Goal: Transaction & Acquisition: Download file/media

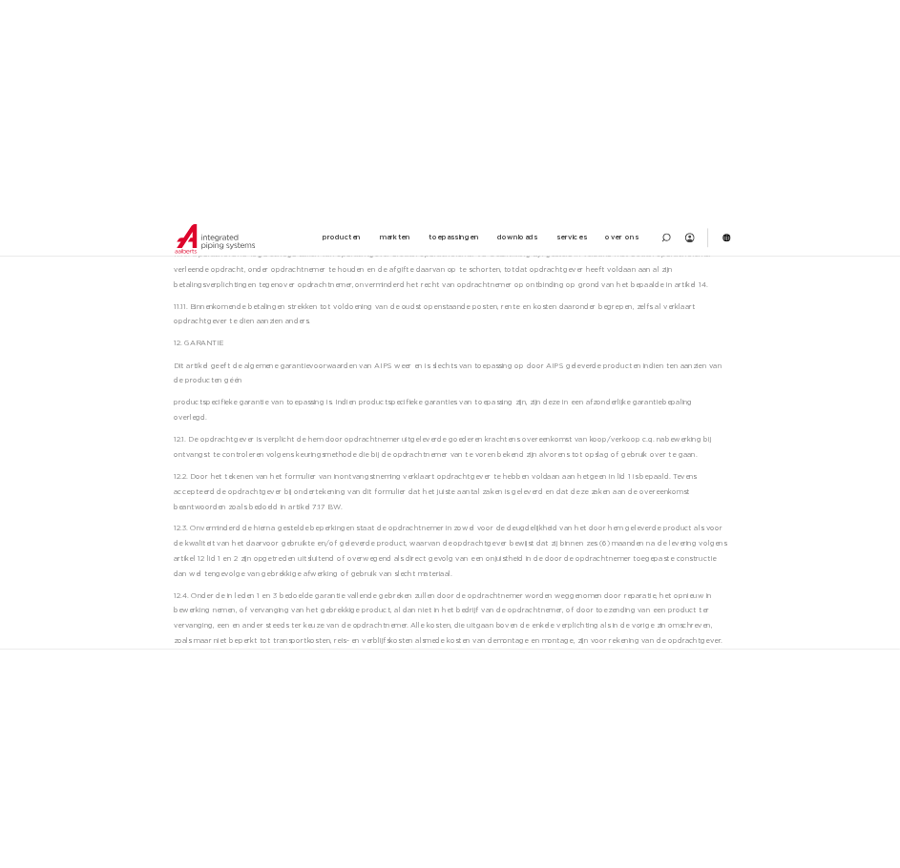
scroll to position [6394, 0]
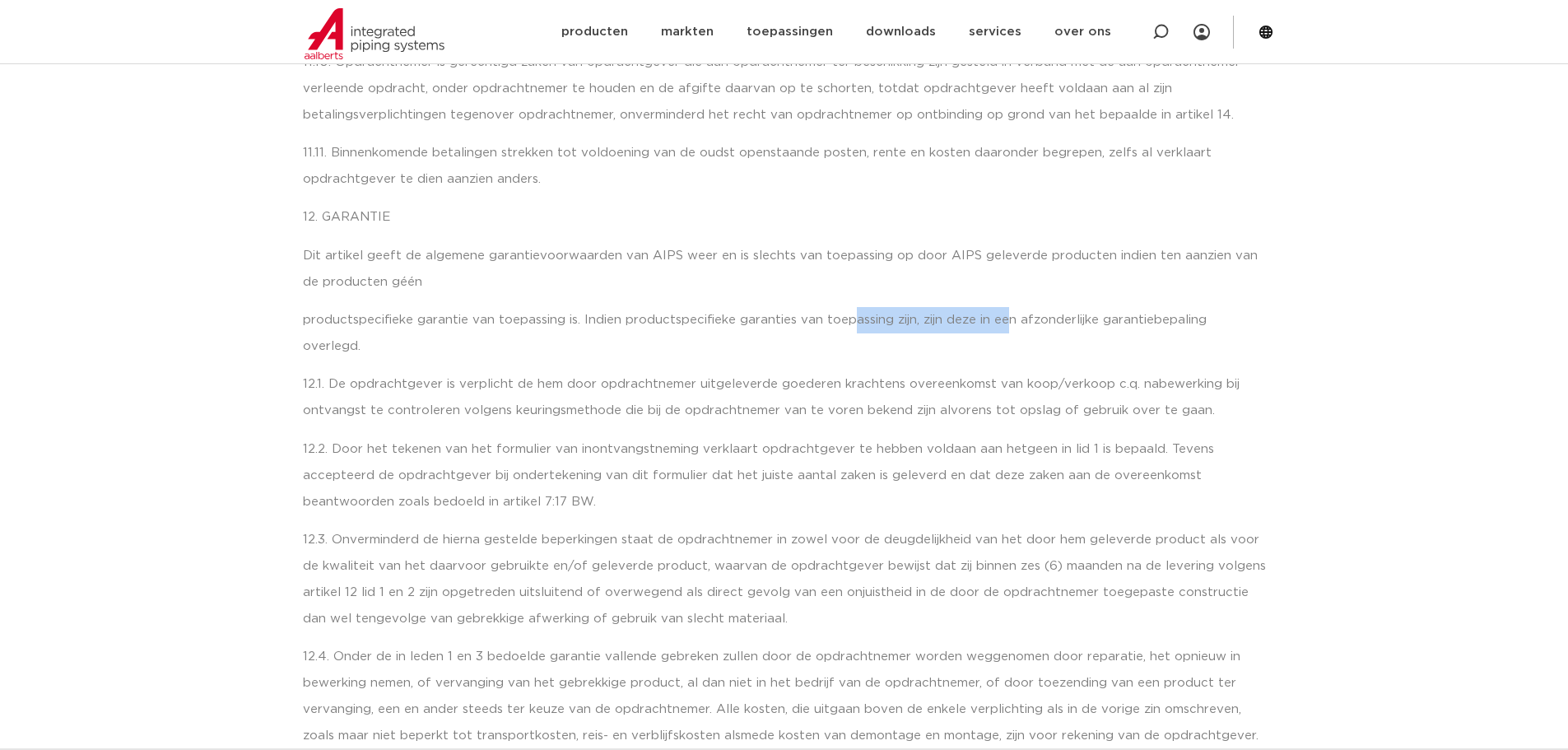
drag, startPoint x: 893, startPoint y: 320, endPoint x: 1036, endPoint y: 324, distance: 143.1
click at [775, 324] on p "productspecifieke garantie van toepassing is. Indien productspecifieke garantie…" at bounding box center [784, 333] width 963 height 53
drag, startPoint x: 1072, startPoint y: 324, endPoint x: 1184, endPoint y: 328, distance: 112.1
click at [775, 325] on p "productspecifieke garantie van toepassing is. Indien productspecifieke garantie…" at bounding box center [784, 333] width 963 height 53
click at [775, 328] on p "productspecifieke garantie van toepassing is. Indien productspecifieke garantie…" at bounding box center [784, 333] width 963 height 53
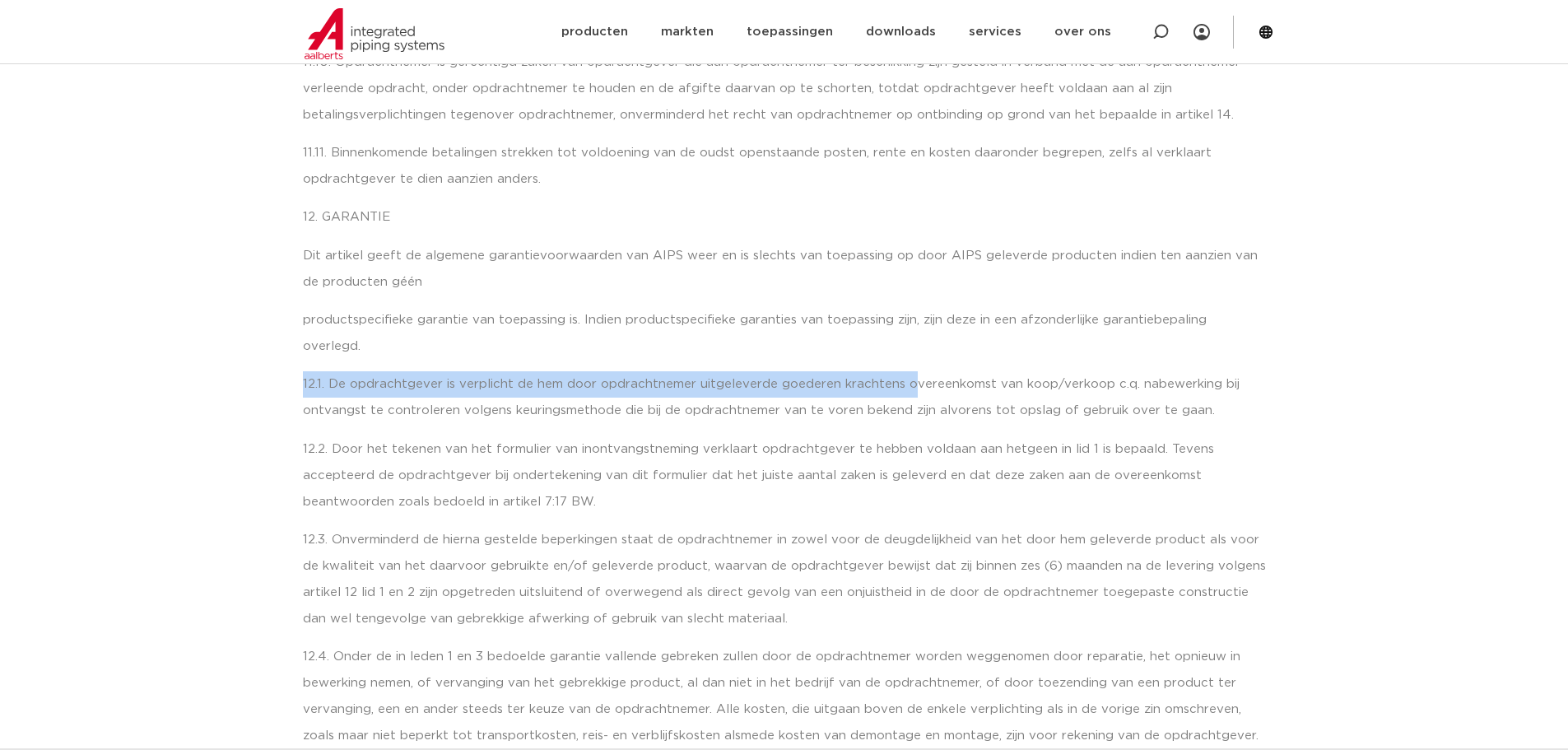
drag, startPoint x: 1283, startPoint y: 327, endPoint x: 910, endPoint y: 347, distance: 373.5
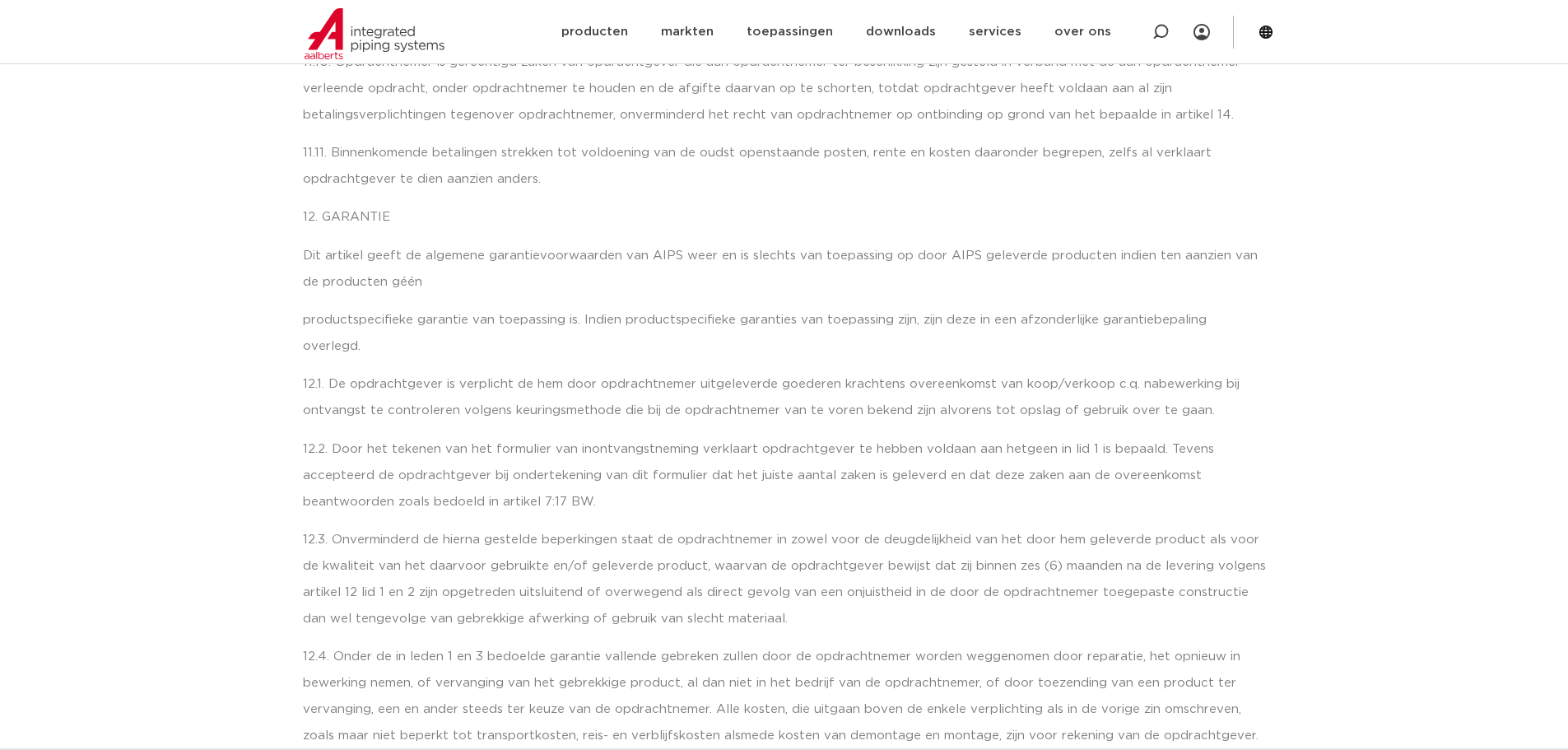
click at [775, 388] on p "12.1. De opdrachtgever is verplicht de hem door opdrachtnemer uitgeleverde goed…" at bounding box center [784, 397] width 963 height 53
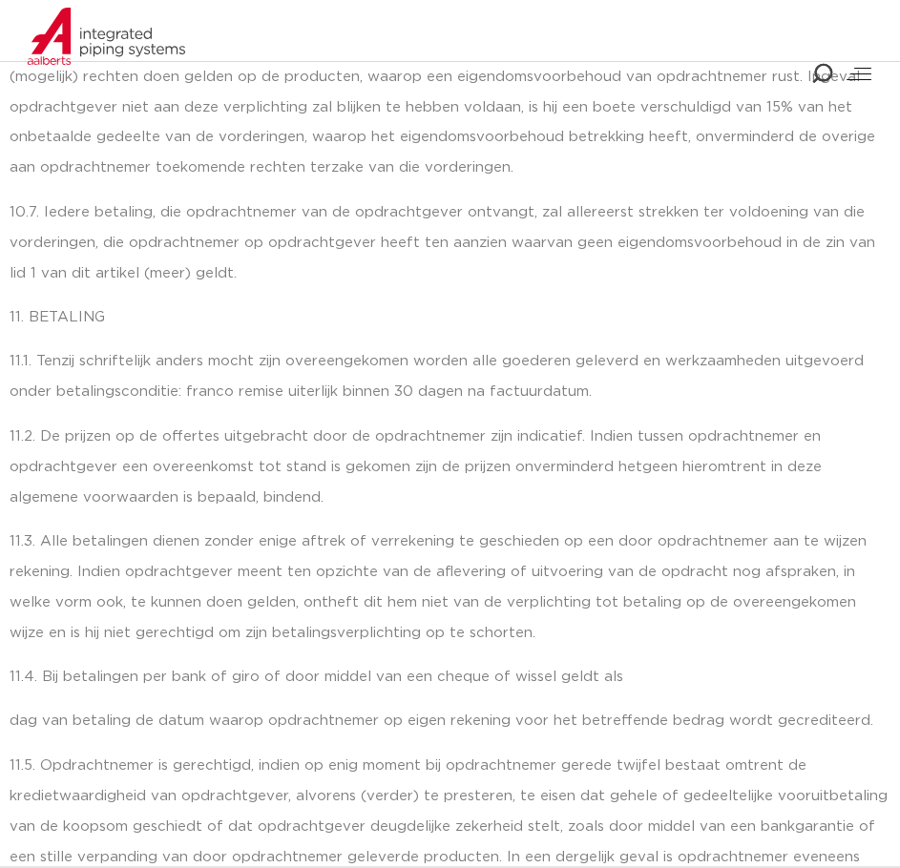
click at [610, 423] on p "11.2. De prijzen op de offertes uitgebracht door de opdrachtnemer zijn indicati…" at bounding box center [450, 468] width 881 height 92
click at [452, 527] on p "11.3. Alle betalingen dienen zonder enige aftrek of verrekening te geschieden o…" at bounding box center [450, 588] width 881 height 122
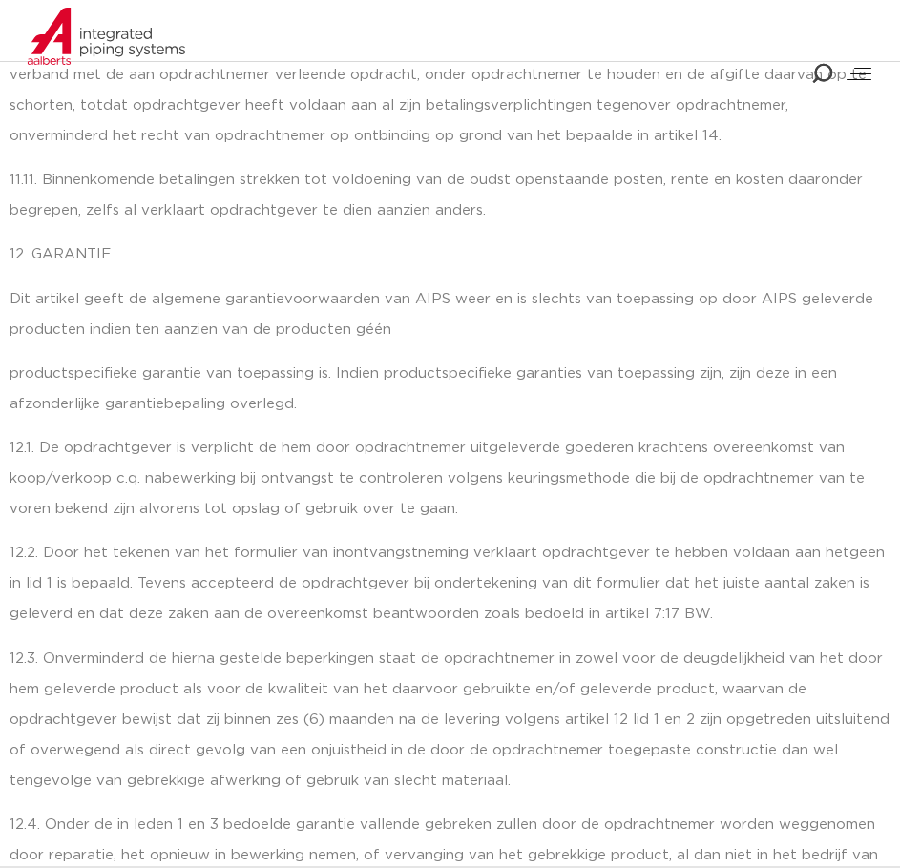
scroll to position [7826, 0]
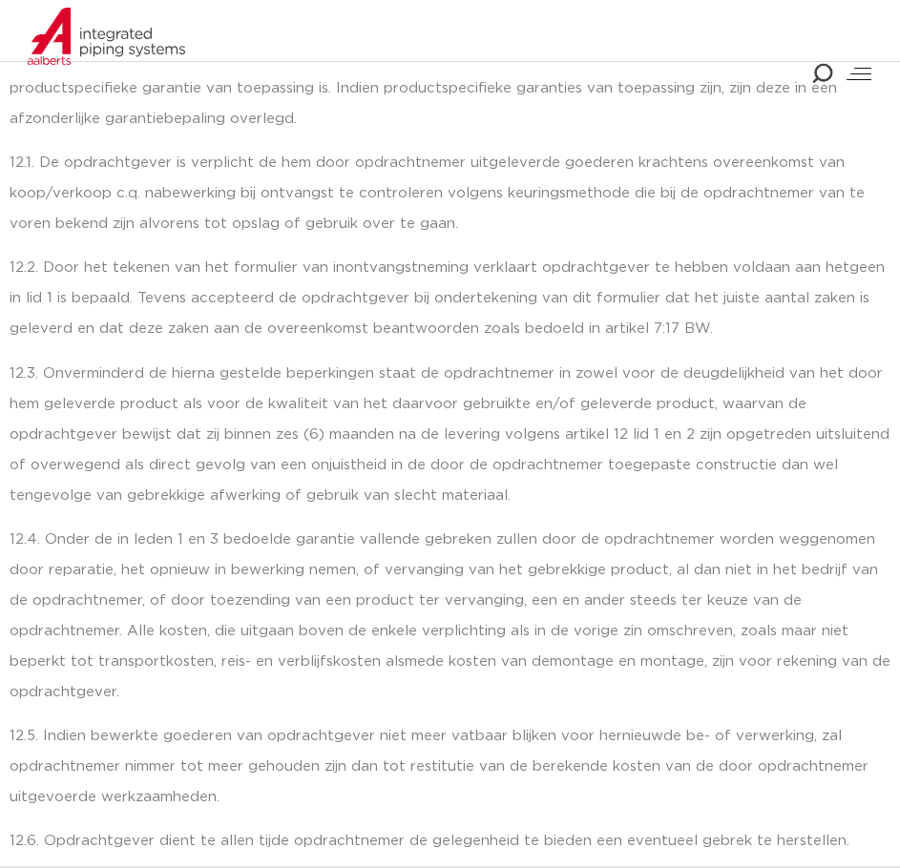
scroll to position [8112, 0]
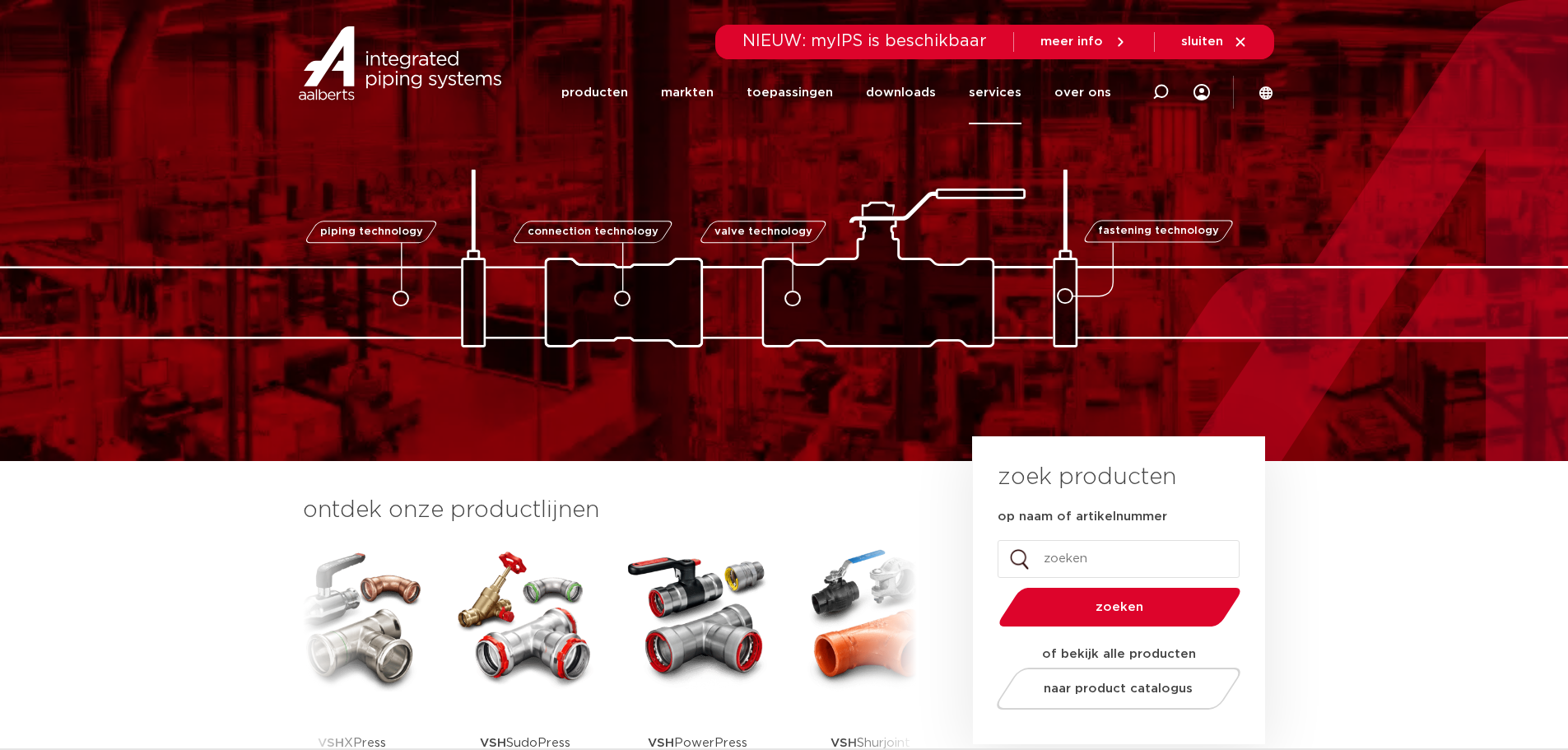
click at [1019, 98] on link "services" at bounding box center [994, 92] width 53 height 63
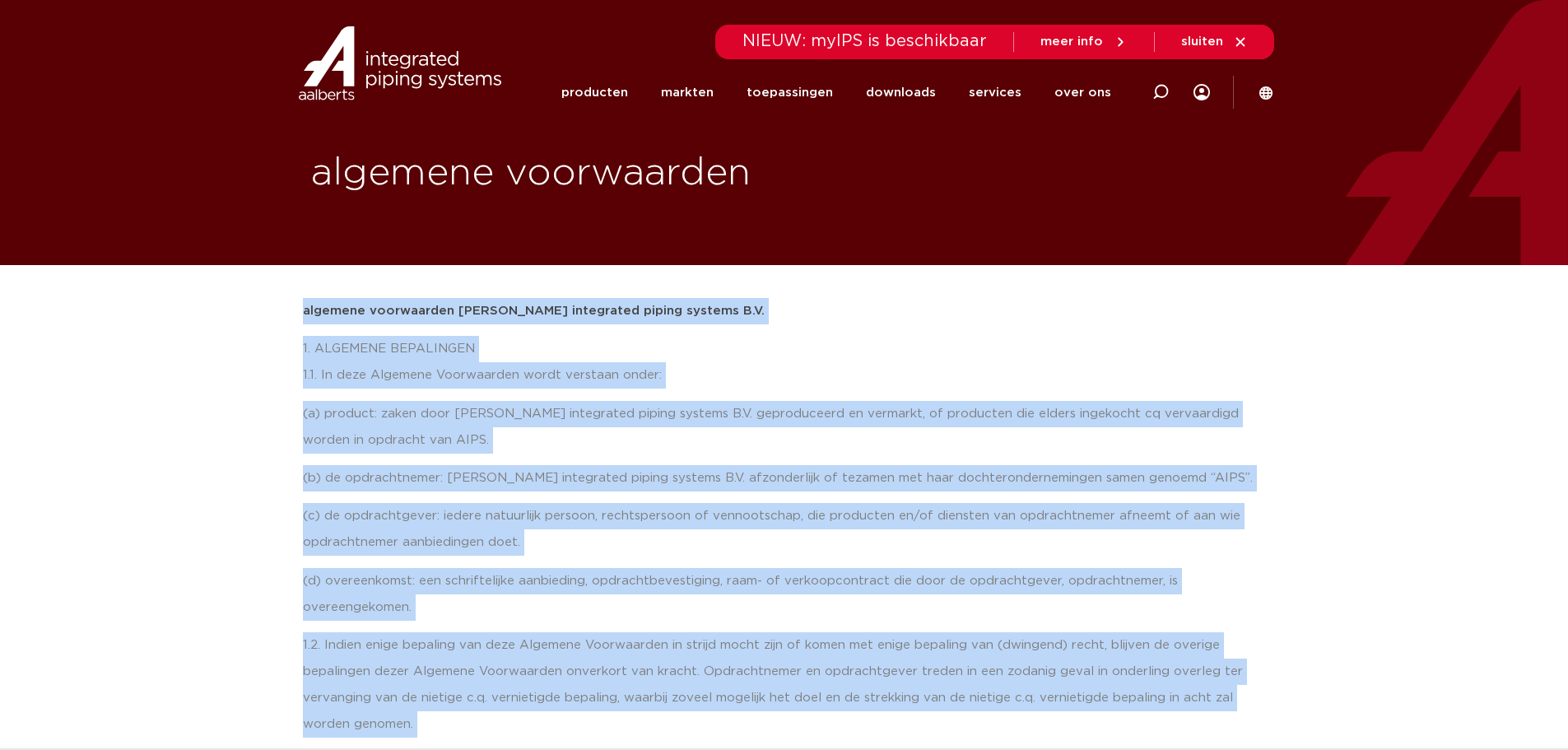
drag, startPoint x: 1152, startPoint y: 407, endPoint x: 267, endPoint y: 311, distance: 890.2
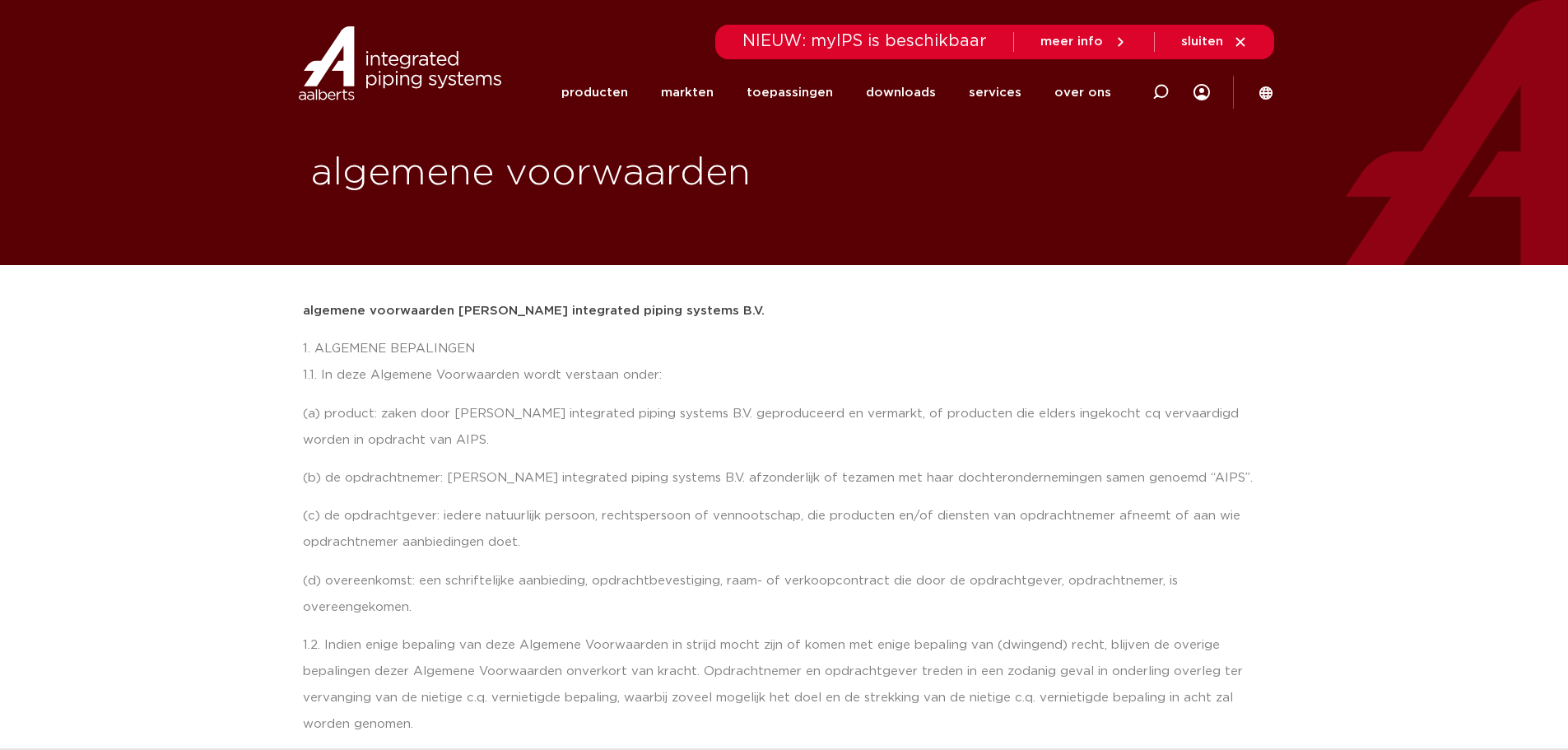
click at [1032, 104] on li "services services overzicht Aalberts IPS design service Aalberts IPS Revit plug…" at bounding box center [994, 92] width 85 height 63
click at [988, 104] on link "services" at bounding box center [994, 92] width 53 height 63
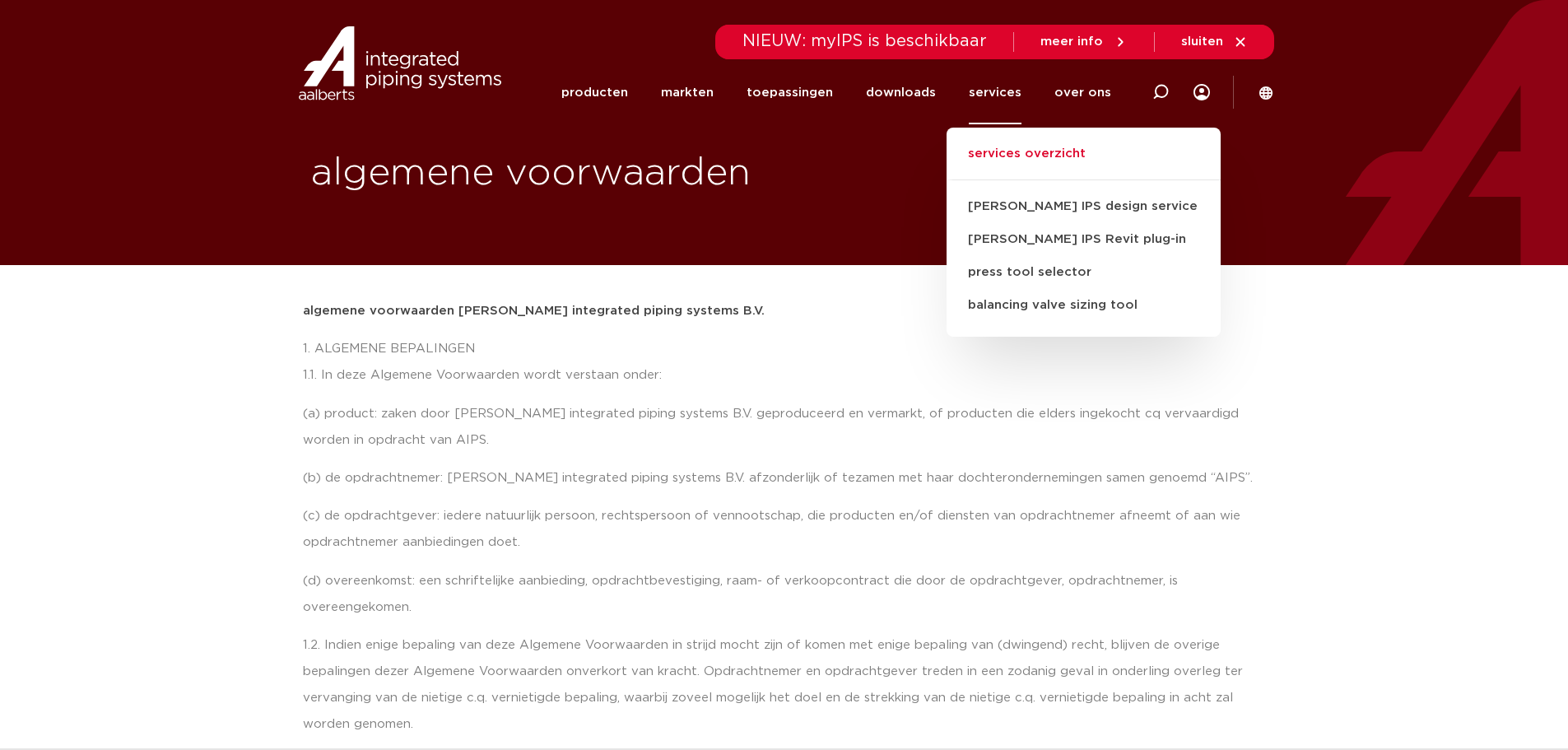
click at [1057, 161] on link "services overzicht" at bounding box center [1083, 162] width 274 height 36
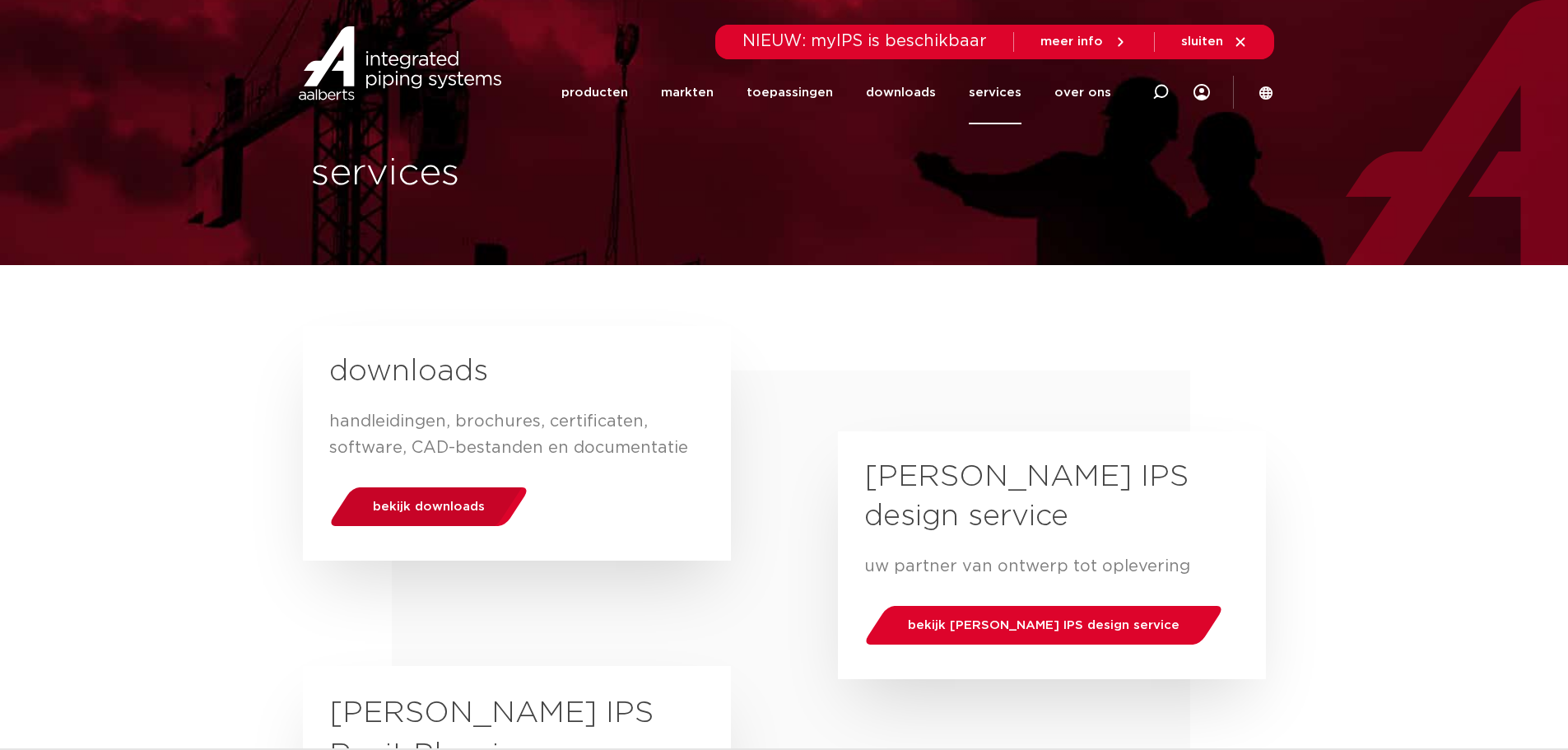
click at [453, 504] on span "bekijk downloads" at bounding box center [429, 507] width 112 height 12
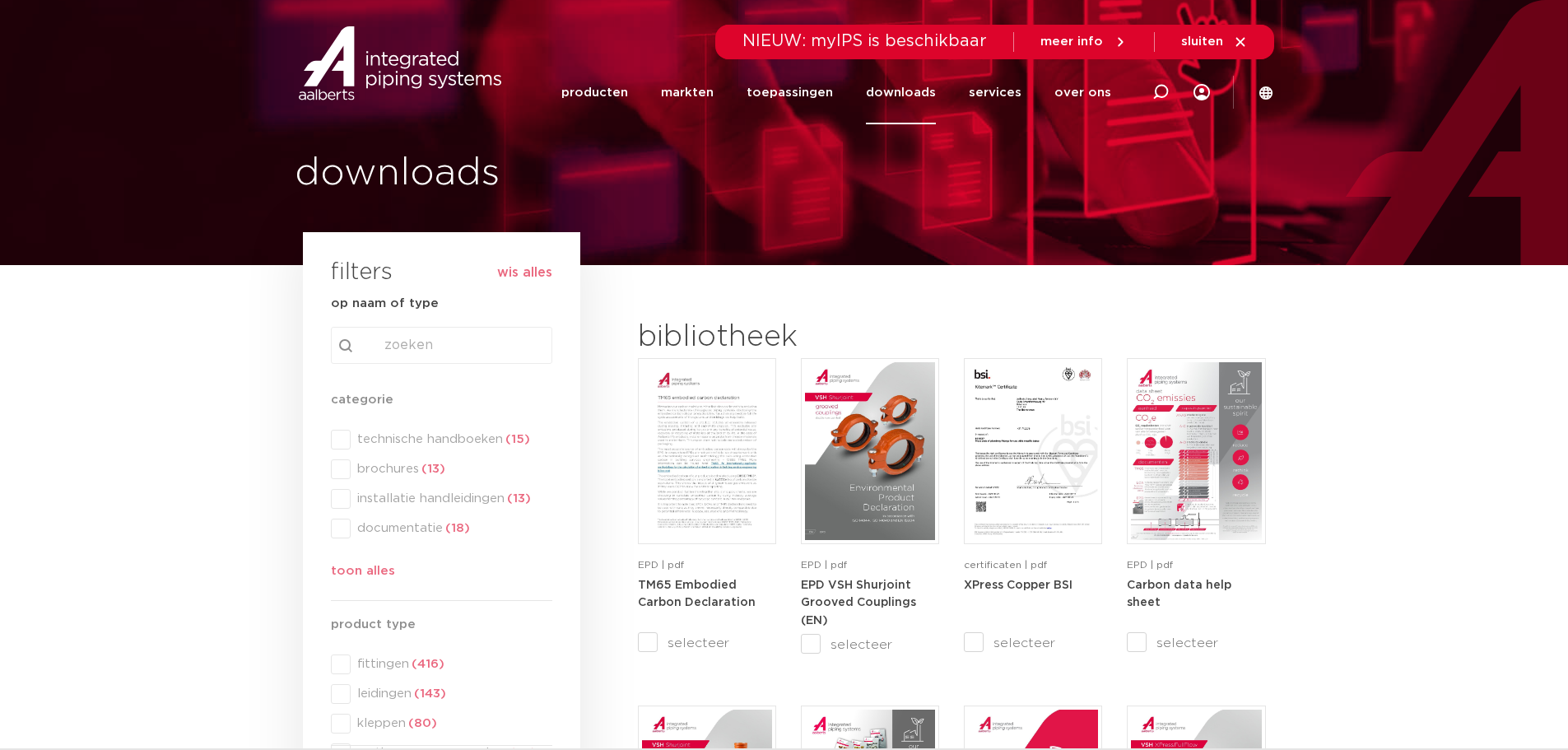
click at [430, 343] on div "search Search content Clear" at bounding box center [442, 345] width 222 height 37
click at [416, 349] on input "Search content" at bounding box center [442, 345] width 222 height 37
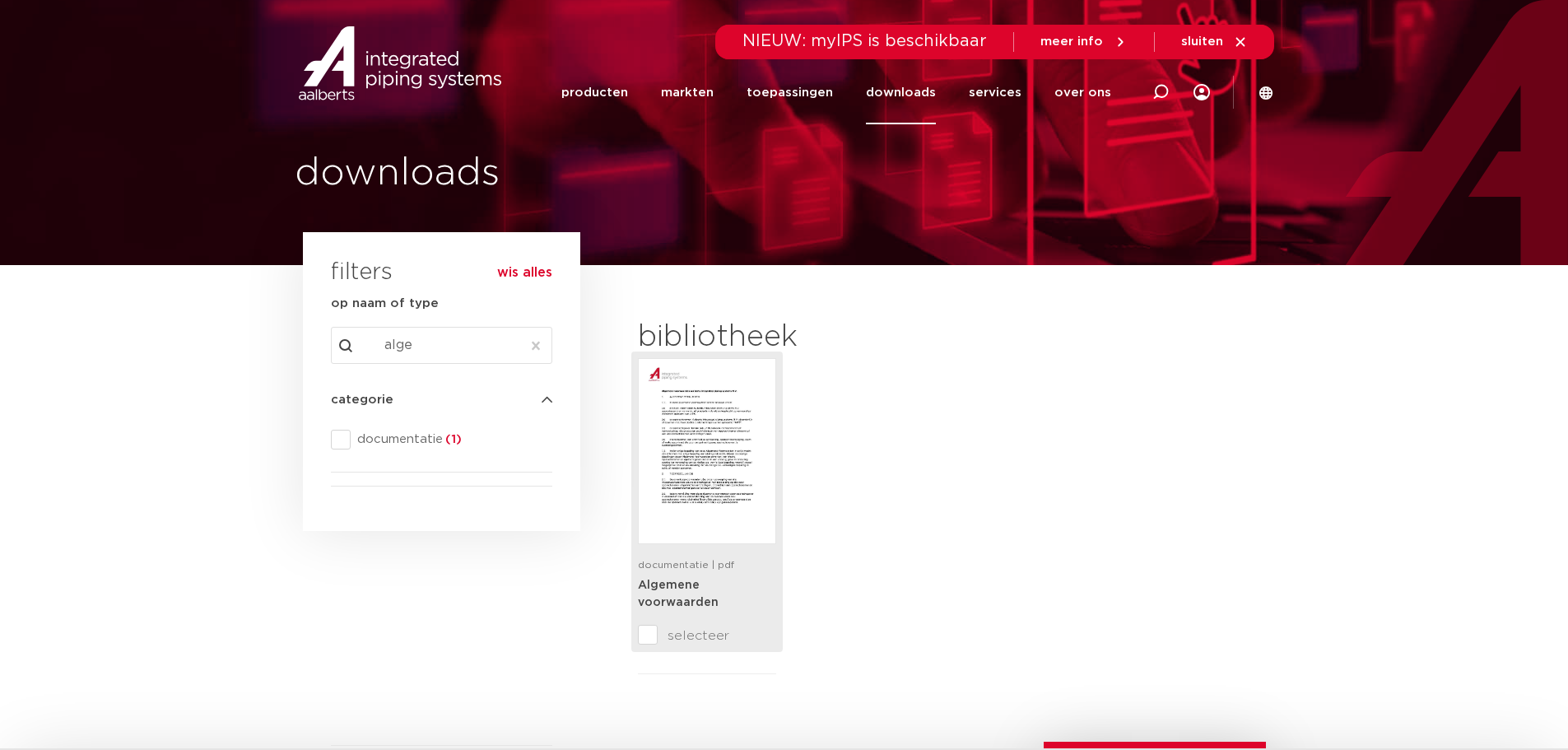
type input "alge"
click at [695, 465] on img at bounding box center [706, 451] width 130 height 178
click at [894, 471] on div "documentatie | pdf Algemene voorwaarden selecteer" at bounding box center [952, 516] width 628 height 316
